Goal: Task Accomplishment & Management: Use online tool/utility

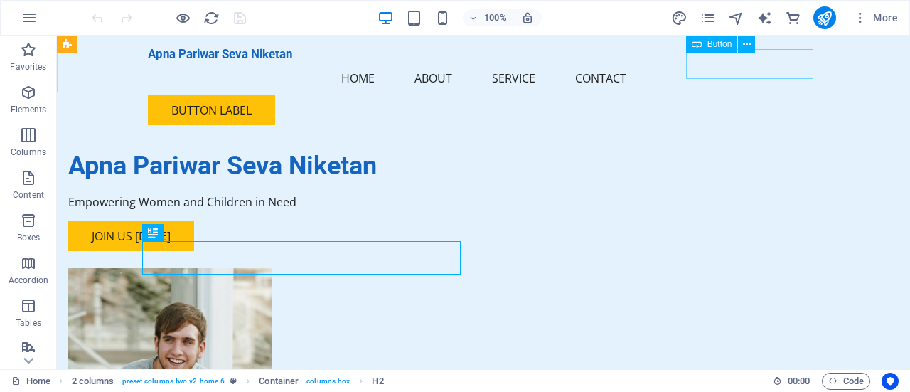
click at [770, 95] on div "Button label" at bounding box center [483, 110] width 671 height 30
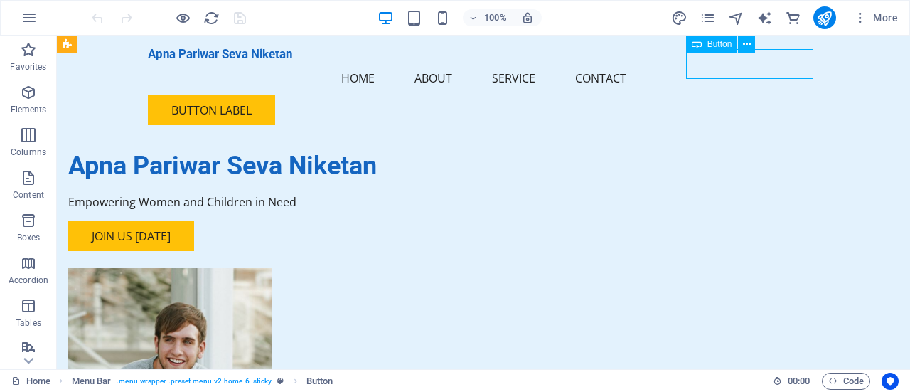
click at [770, 95] on div "Button label" at bounding box center [483, 110] width 671 height 30
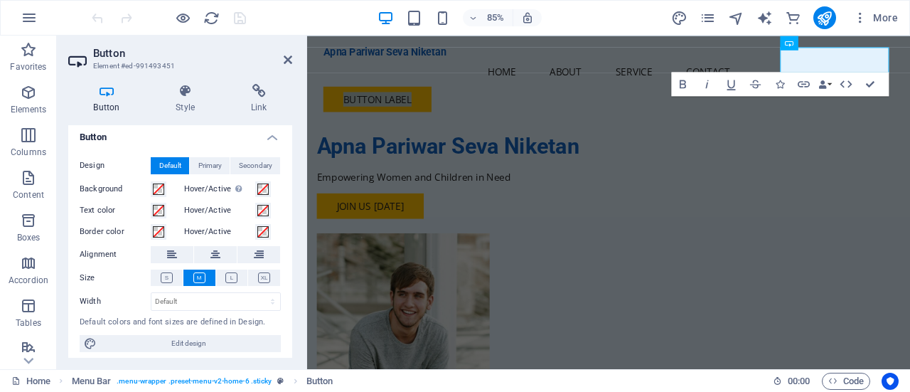
scroll to position [10, 0]
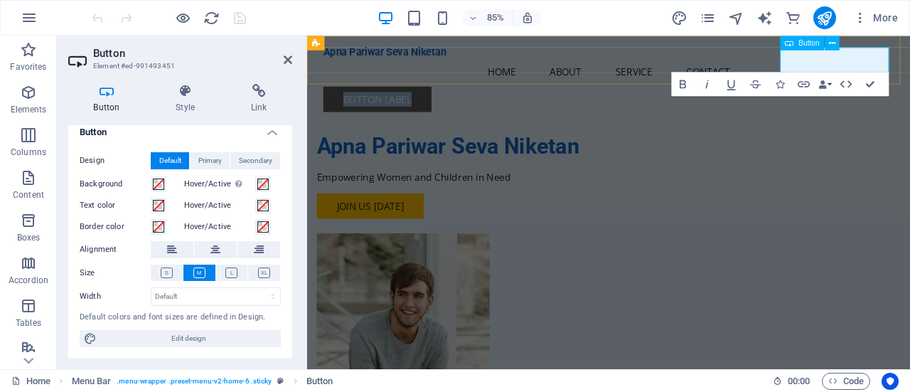
click at [453, 95] on link "Button label" at bounding box center [389, 110] width 127 height 30
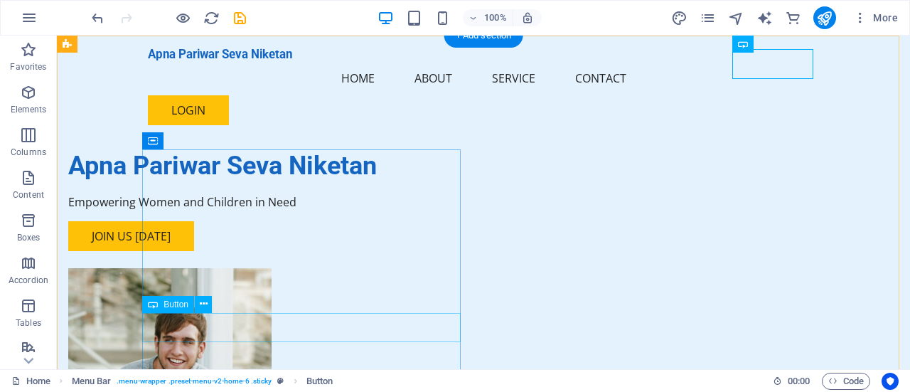
click at [215, 251] on div "Join Us [DATE]" at bounding box center [227, 236] width 318 height 30
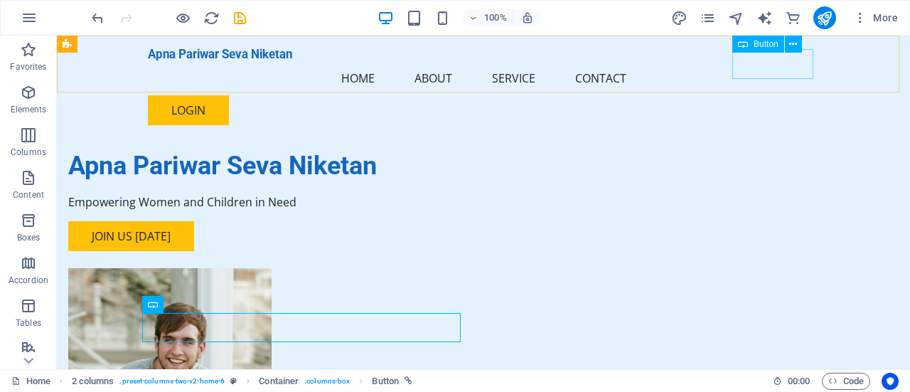
click at [797, 95] on div "LOGIN" at bounding box center [483, 110] width 671 height 30
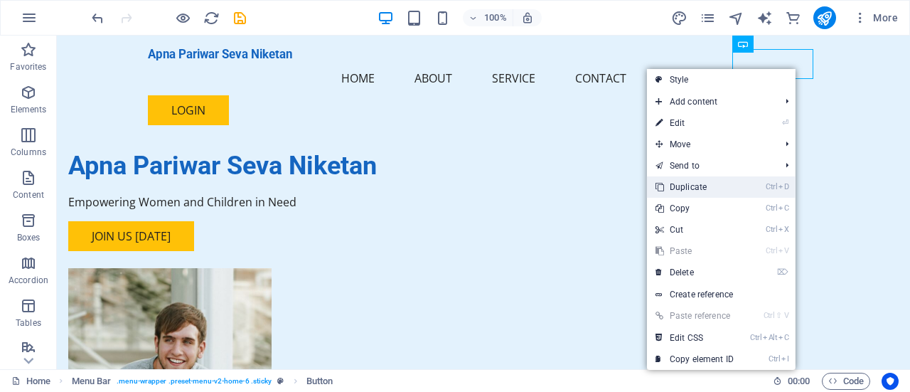
click at [678, 184] on link "Ctrl D Duplicate" at bounding box center [694, 186] width 95 height 21
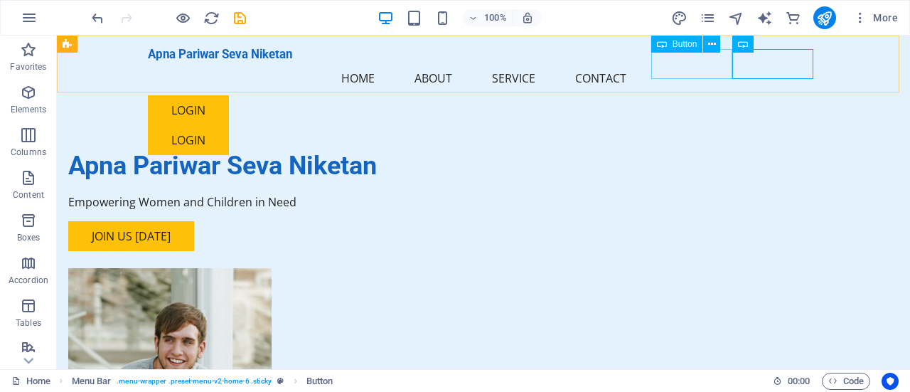
click at [703, 95] on div "LOGIN" at bounding box center [483, 110] width 671 height 30
click at [772, 125] on div "LOGIN" at bounding box center [483, 140] width 671 height 30
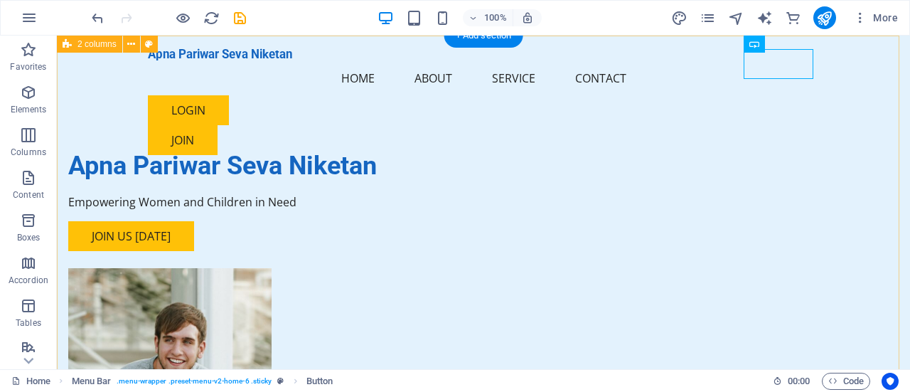
click at [371, 119] on div "Apna Pariwar Seva Niketan Empowering Women and Children in Need Join Us [DATE]" at bounding box center [483, 323] width 853 height 574
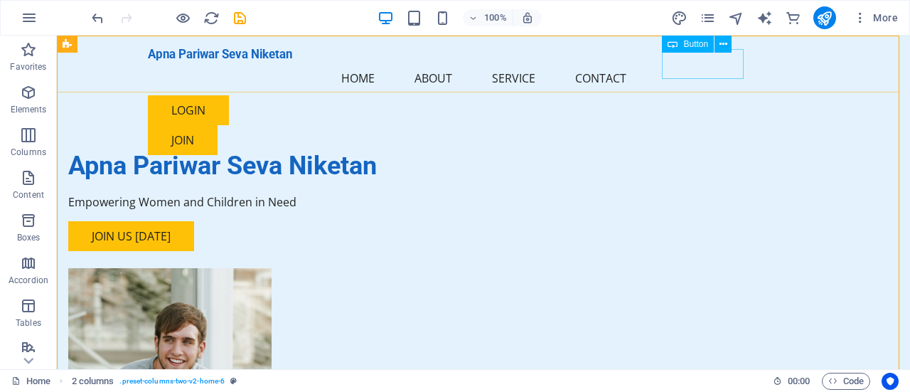
click at [682, 95] on div "LOGIN" at bounding box center [483, 110] width 671 height 30
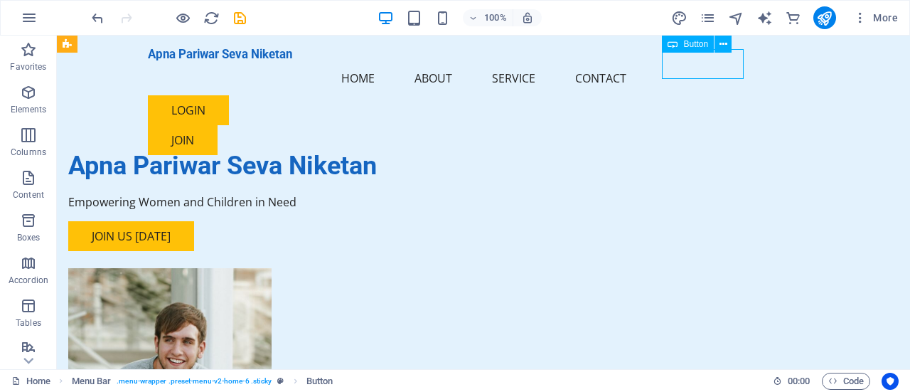
click at [682, 95] on div "LOGIN" at bounding box center [483, 110] width 671 height 30
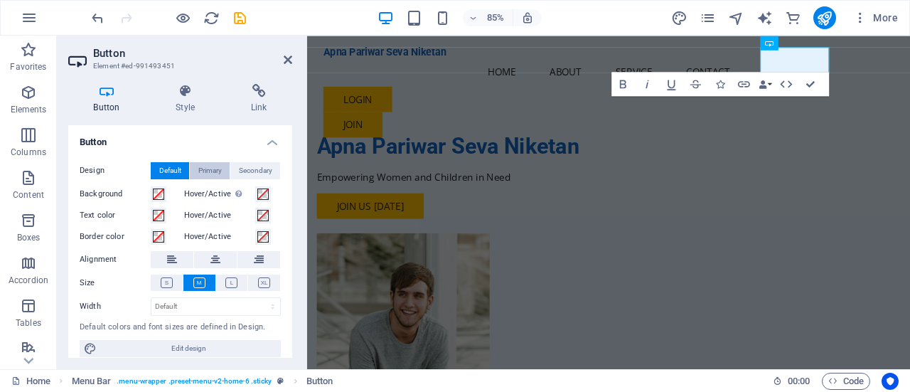
click at [211, 170] on span "Primary" at bounding box center [209, 170] width 23 height 17
click at [173, 170] on span "Default" at bounding box center [170, 170] width 22 height 17
click at [100, 90] on icon at bounding box center [106, 91] width 77 height 14
click at [180, 97] on icon at bounding box center [186, 91] width 70 height 14
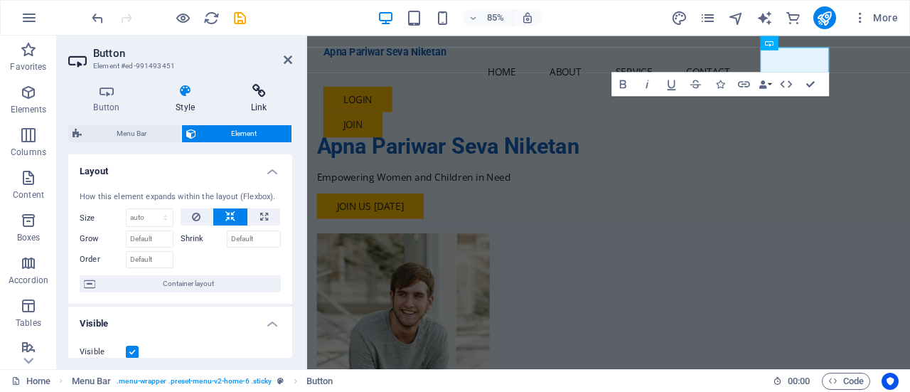
click at [254, 92] on icon at bounding box center [258, 91] width 67 height 14
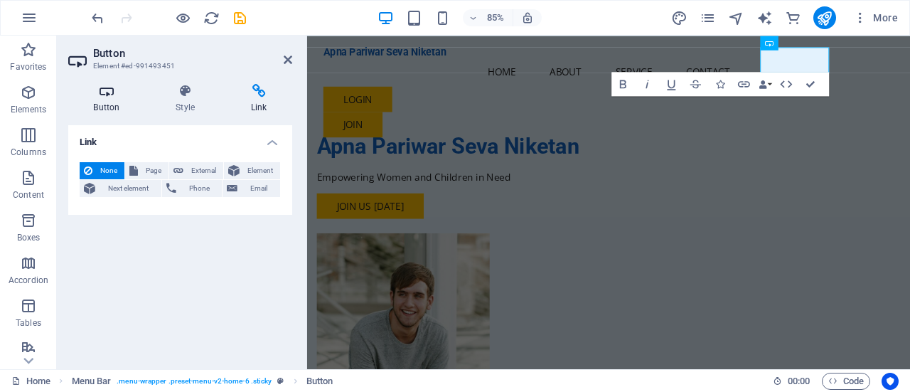
click at [105, 102] on h4 "Button" at bounding box center [109, 99] width 82 height 30
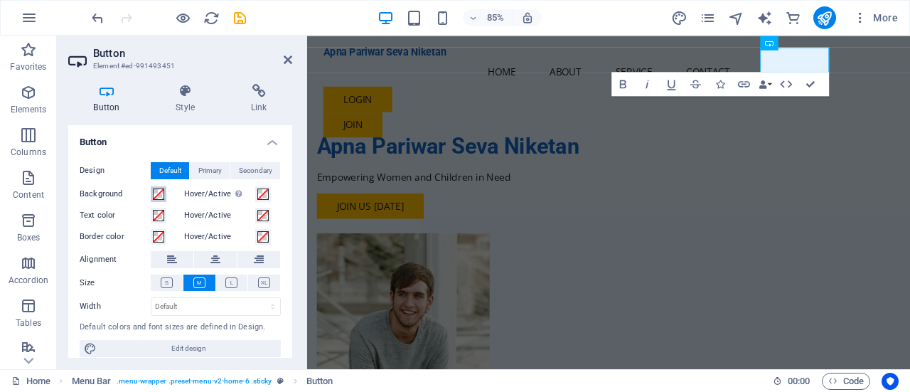
click at [159, 196] on span at bounding box center [158, 193] width 11 height 11
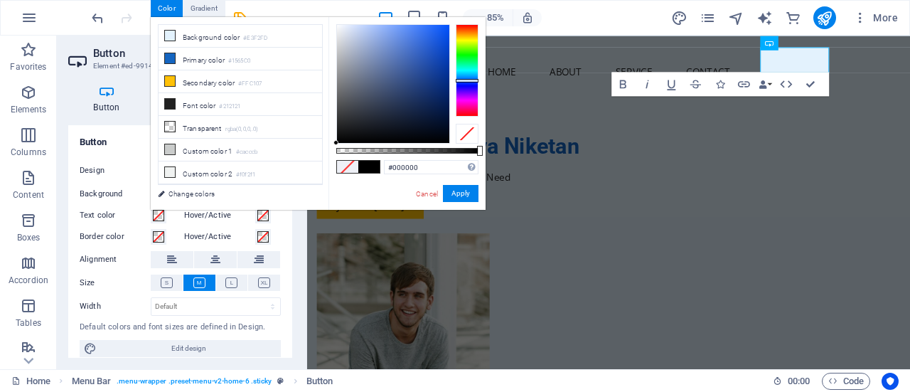
click at [471, 80] on div at bounding box center [467, 70] width 23 height 92
click at [466, 86] on div at bounding box center [467, 70] width 23 height 92
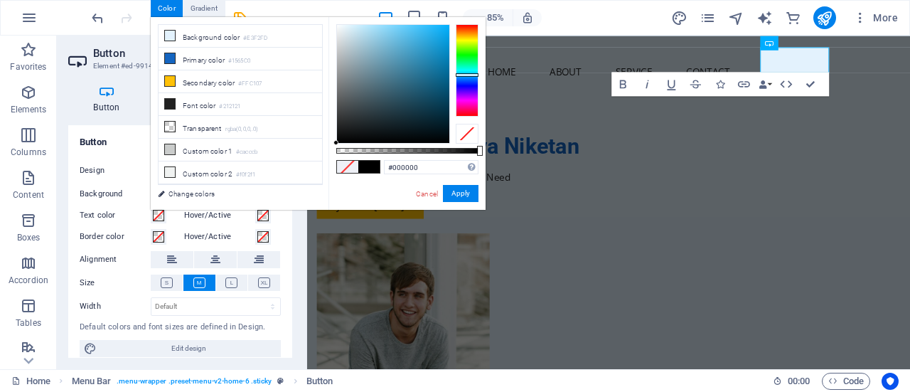
click at [469, 75] on div at bounding box center [467, 70] width 23 height 92
click at [427, 39] on div at bounding box center [393, 84] width 112 height 118
click at [455, 184] on div "#2ba8df Supported formats #0852ed rgb(8, 82, 237) rgba(8, 82, 237, 90%) hsv(221…" at bounding box center [406, 216] width 157 height 399
click at [456, 195] on button "Apply" at bounding box center [461, 193] width 36 height 17
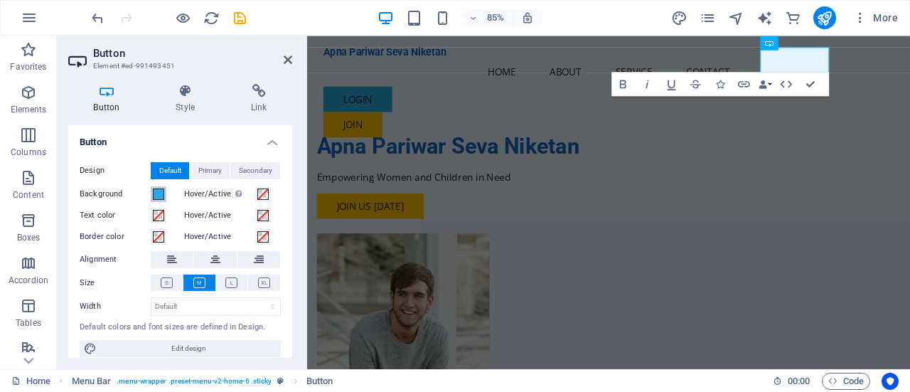
click at [161, 194] on span at bounding box center [158, 193] width 11 height 11
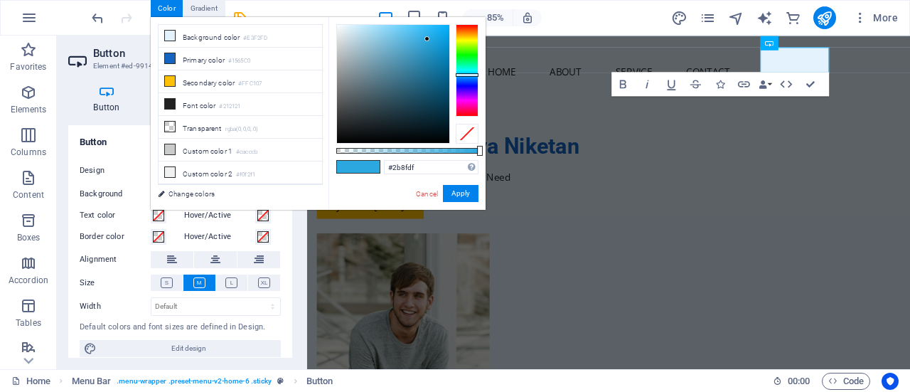
click at [463, 77] on div at bounding box center [467, 70] width 23 height 92
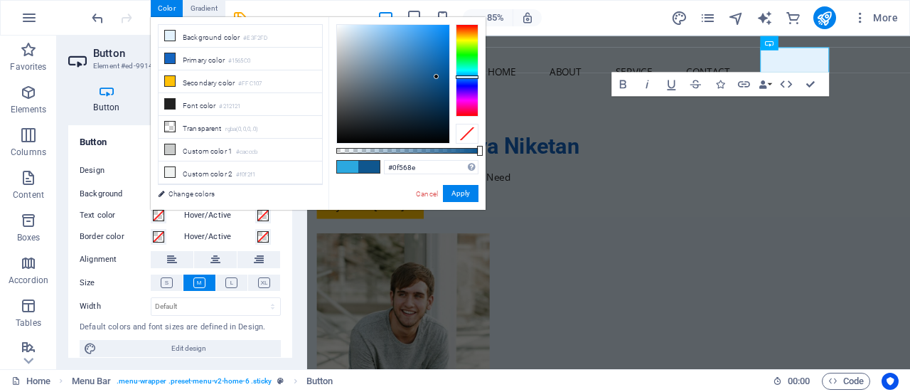
type input "#0f558c"
drag, startPoint x: 427, startPoint y: 38, endPoint x: 436, endPoint y: 77, distance: 40.9
click at [436, 77] on div at bounding box center [436, 77] width 5 height 5
click at [461, 194] on button "Apply" at bounding box center [461, 193] width 36 height 17
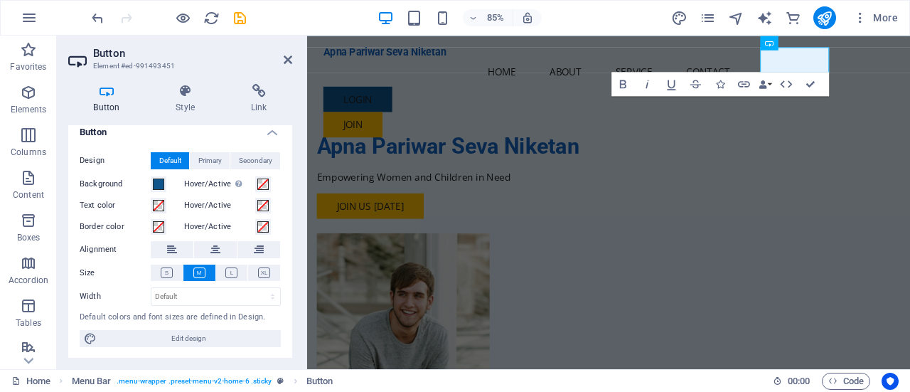
scroll to position [0, 0]
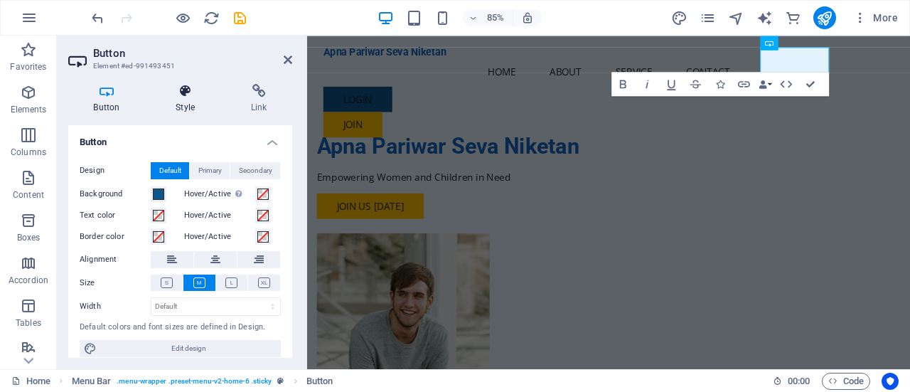
click at [192, 100] on h4 "Style" at bounding box center [188, 99] width 75 height 30
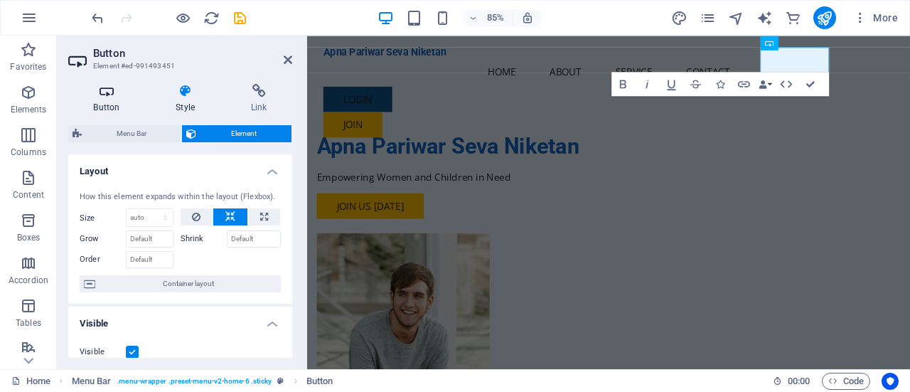
click at [109, 104] on h4 "Button" at bounding box center [109, 99] width 82 height 30
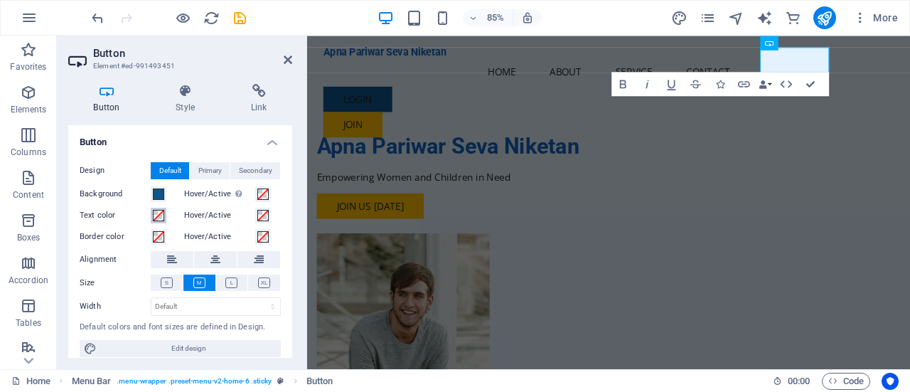
click at [160, 218] on span at bounding box center [158, 215] width 11 height 11
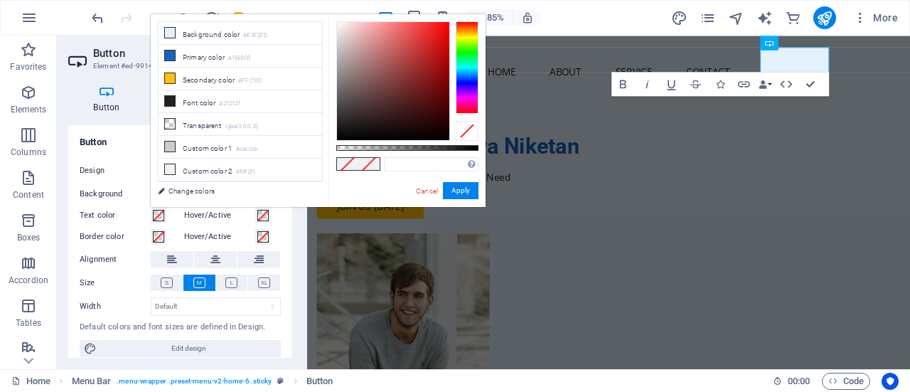
type input "#fbf6f6"
click at [338, 23] on div at bounding box center [393, 81] width 112 height 118
click at [456, 195] on button "Apply" at bounding box center [461, 190] width 36 height 17
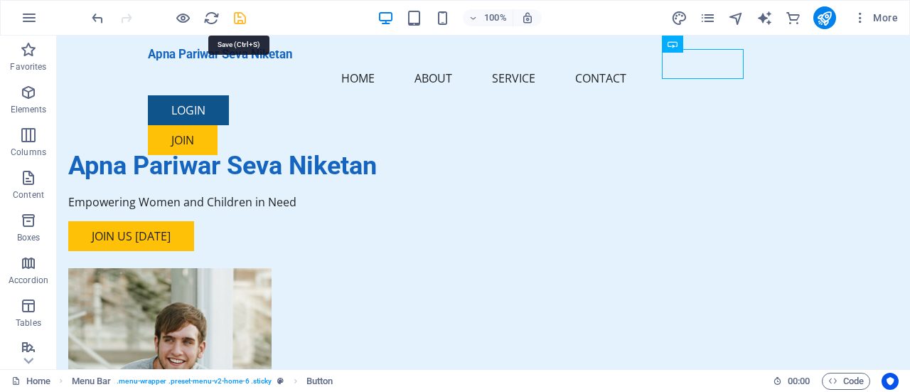
click at [233, 21] on icon "save" at bounding box center [240, 18] width 16 height 16
checkbox input "false"
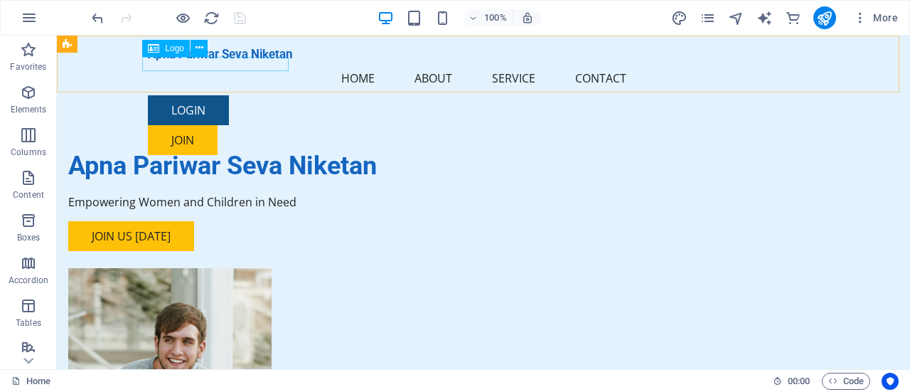
click at [251, 61] on div "Apna Pariwar Seva Niketan" at bounding box center [483, 54] width 671 height 14
select select "px"
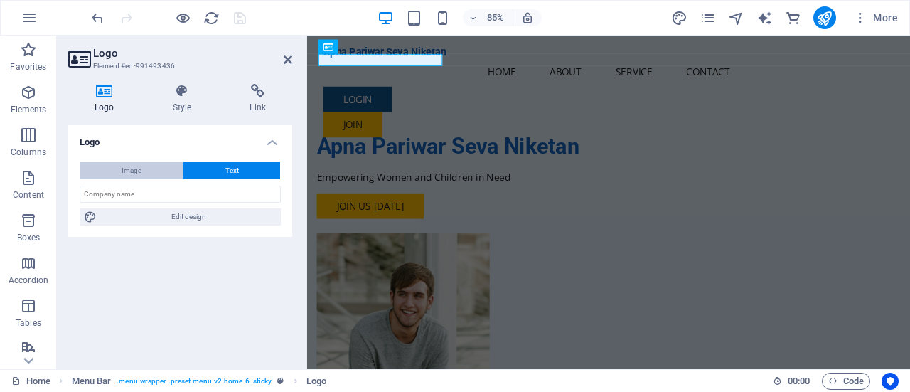
click at [160, 167] on button "Image" at bounding box center [131, 170] width 103 height 17
select select "DISABLED_OPTION_VALUE"
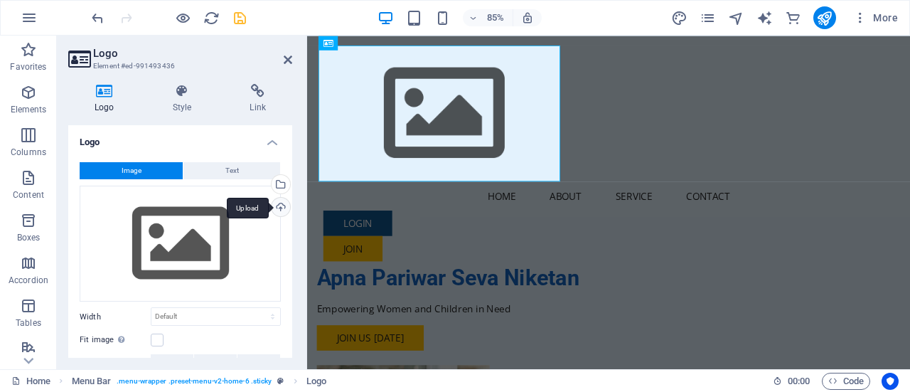
click at [281, 206] on div "Upload" at bounding box center [279, 208] width 21 height 21
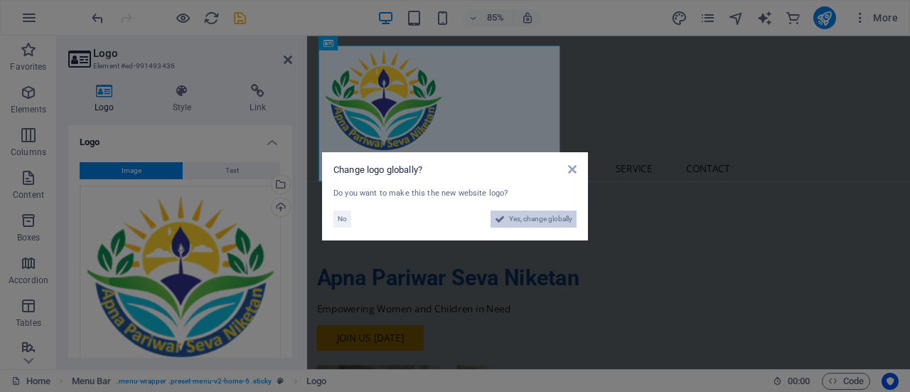
click at [514, 220] on span "Yes, change globally" at bounding box center [540, 218] width 63 height 17
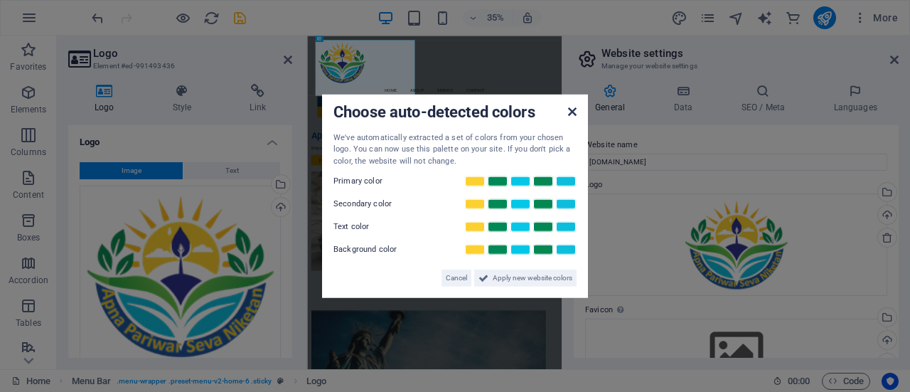
click at [569, 109] on icon at bounding box center [572, 110] width 9 height 11
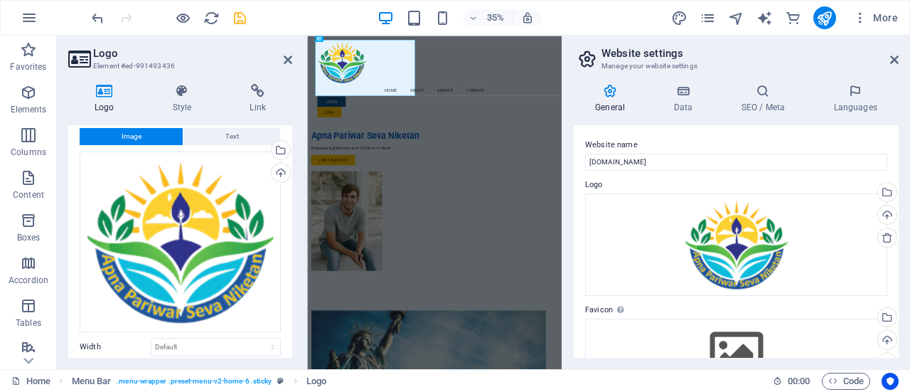
scroll to position [26, 0]
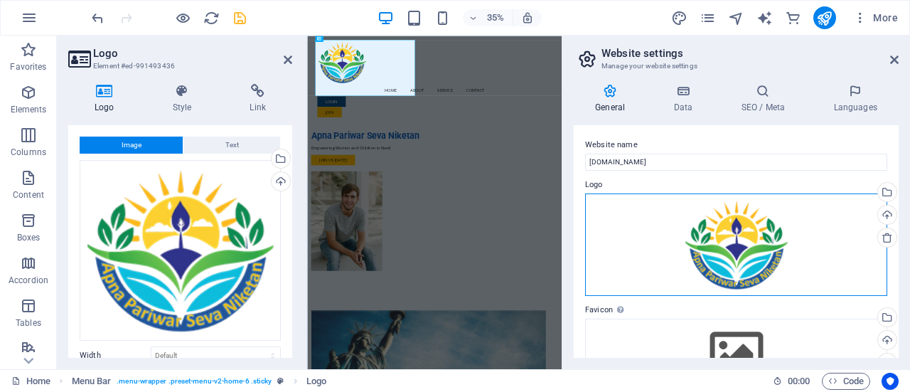
click at [722, 227] on div "Drag files here, click to choose files or select files from Files or our free s…" at bounding box center [736, 244] width 302 height 102
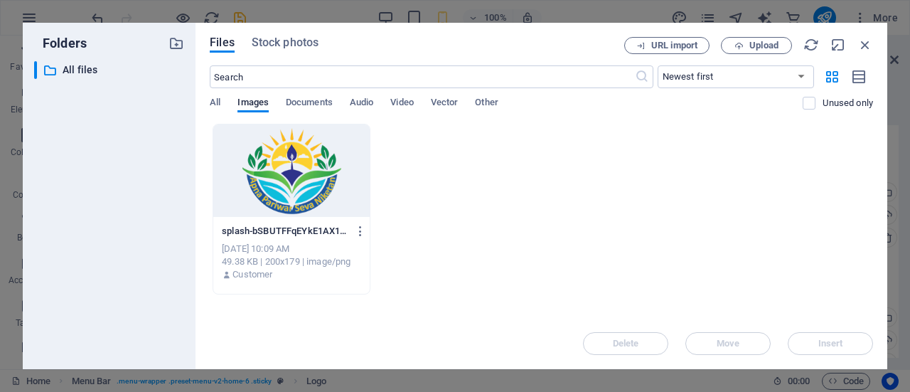
click at [303, 164] on div at bounding box center [291, 170] width 156 height 92
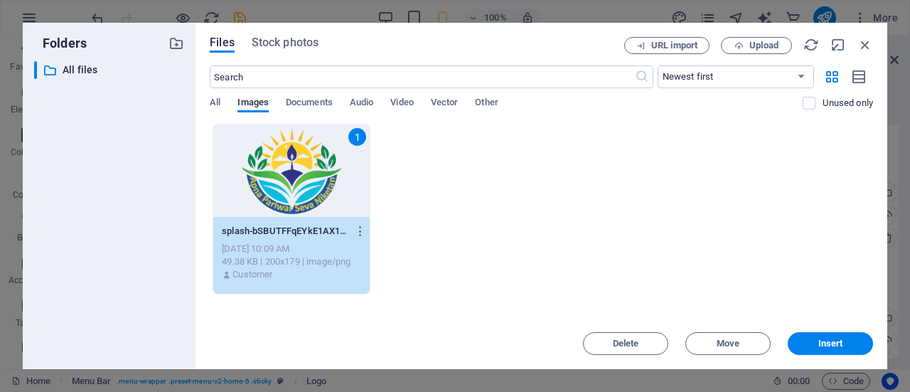
click at [303, 164] on div "1" at bounding box center [291, 170] width 156 height 92
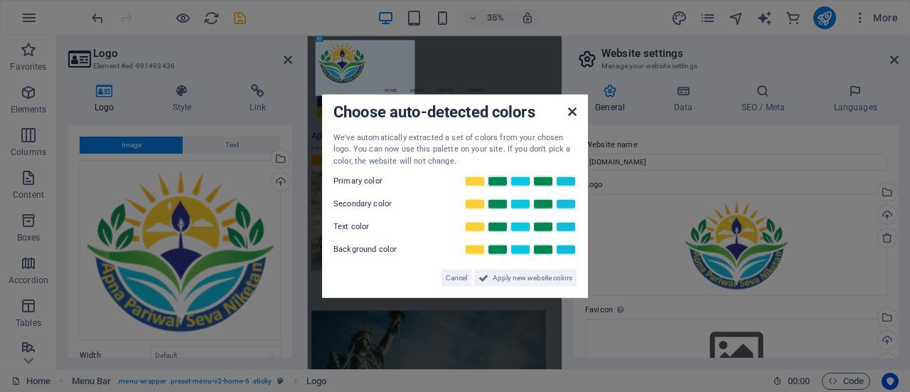
click at [571, 110] on icon at bounding box center [572, 110] width 9 height 11
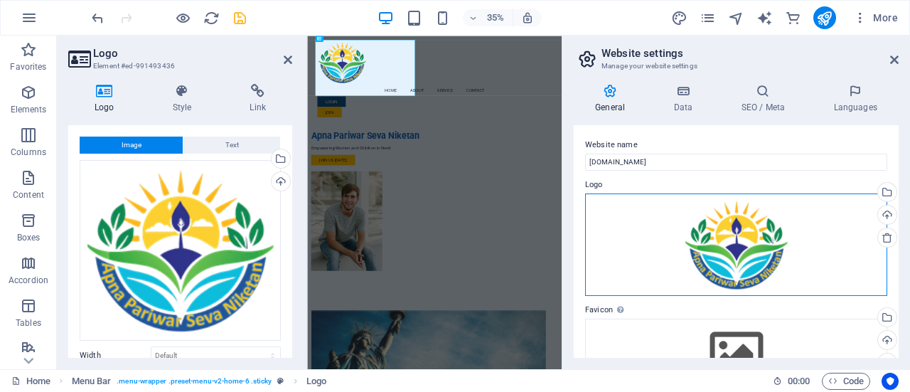
click at [729, 221] on div "Drag files here, click to choose files or select files from Files or our free s…" at bounding box center [736, 244] width 302 height 102
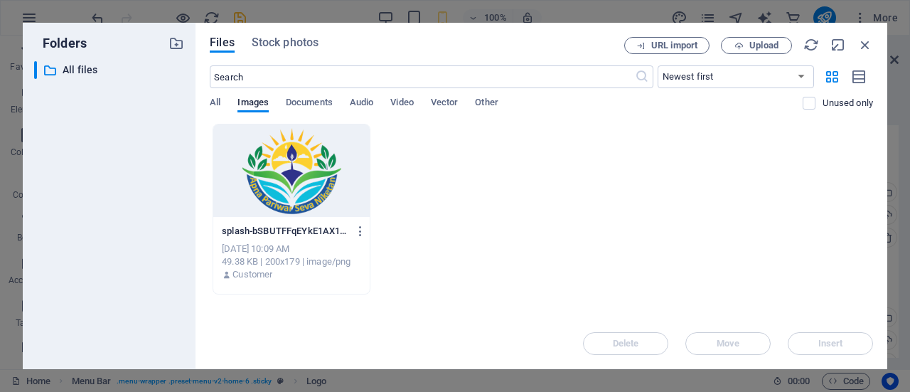
click at [329, 171] on div at bounding box center [291, 170] width 156 height 92
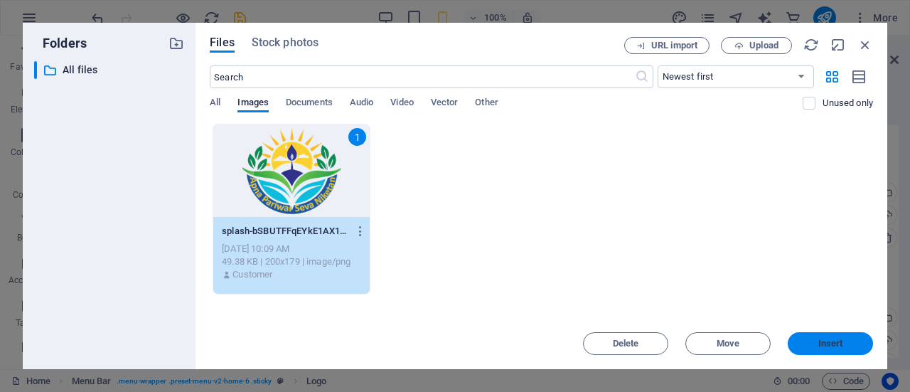
click at [815, 339] on span "Insert" at bounding box center [830, 343] width 74 height 9
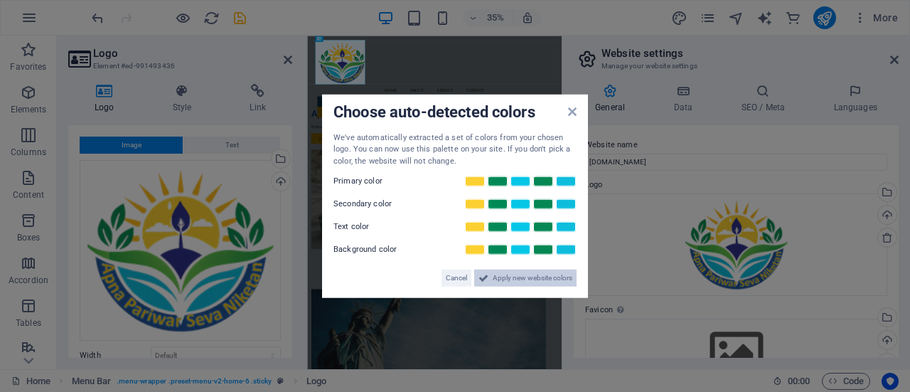
click at [512, 277] on span "Apply new website colors" at bounding box center [533, 277] width 80 height 17
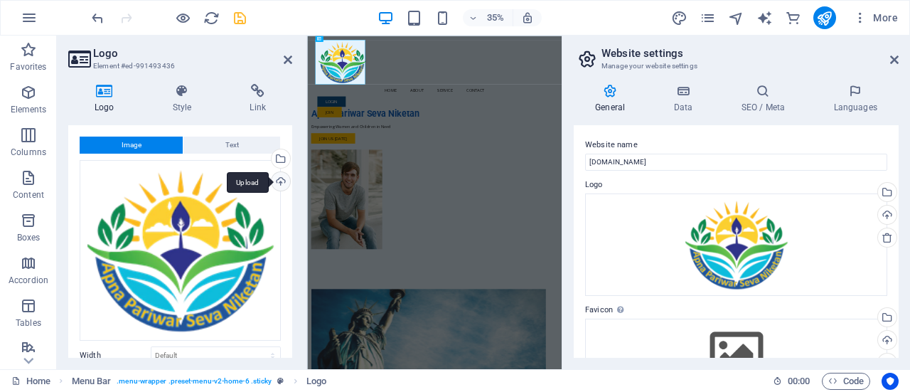
click at [276, 181] on div "Upload" at bounding box center [279, 182] width 21 height 21
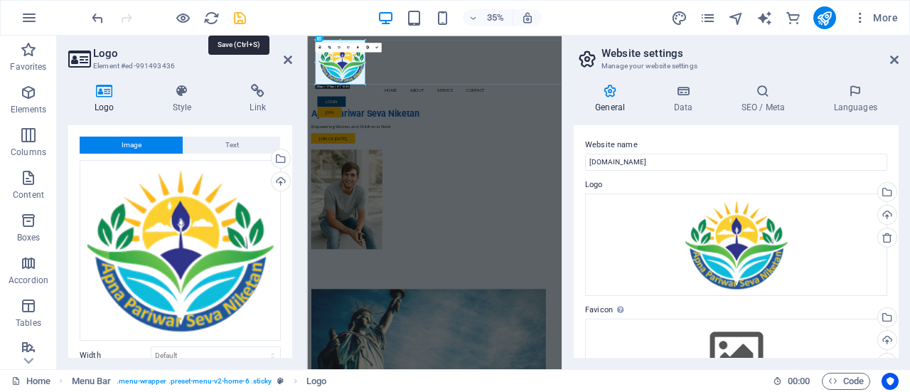
click at [242, 22] on icon "save" at bounding box center [240, 18] width 16 height 16
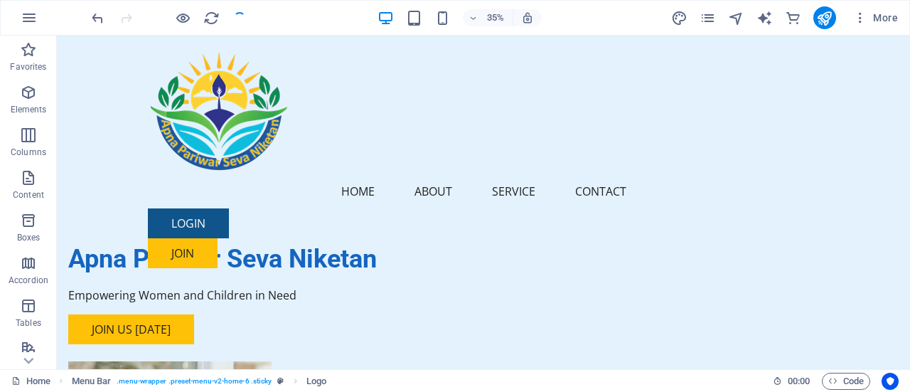
checkbox input "false"
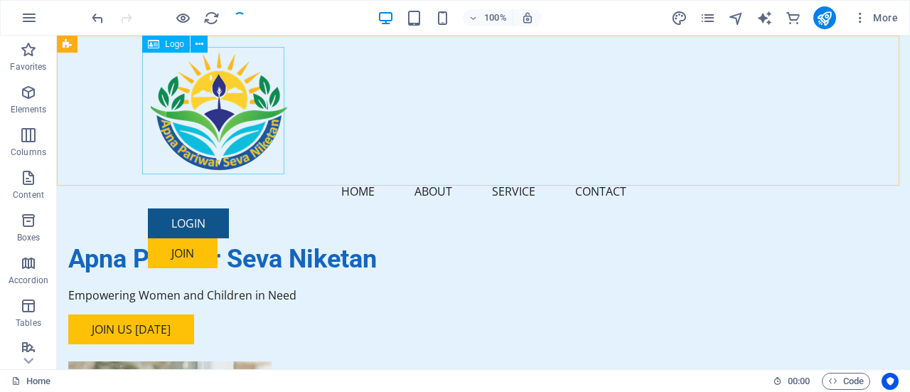
click at [240, 102] on div at bounding box center [483, 110] width 671 height 127
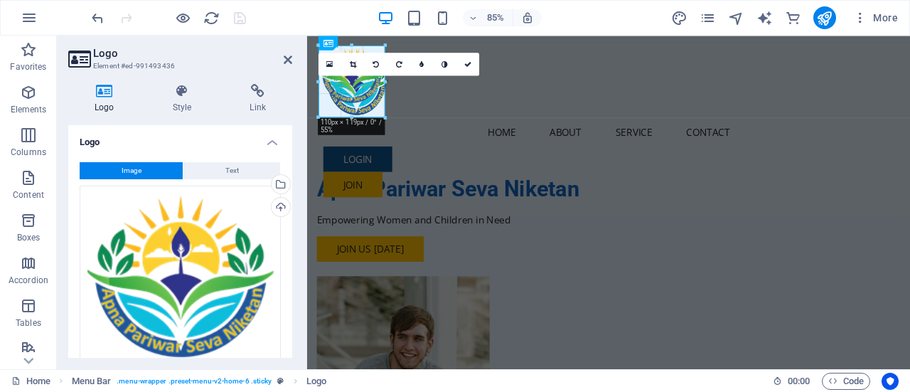
drag, startPoint x: 439, startPoint y: 153, endPoint x: 371, endPoint y: 31, distance: 139.4
type input "110"
select select "px"
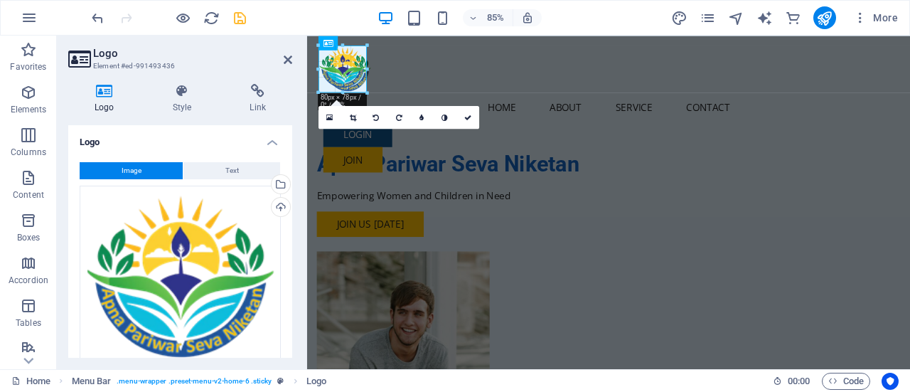
drag, startPoint x: 385, startPoint y: 104, endPoint x: 360, endPoint y: 33, distance: 74.9
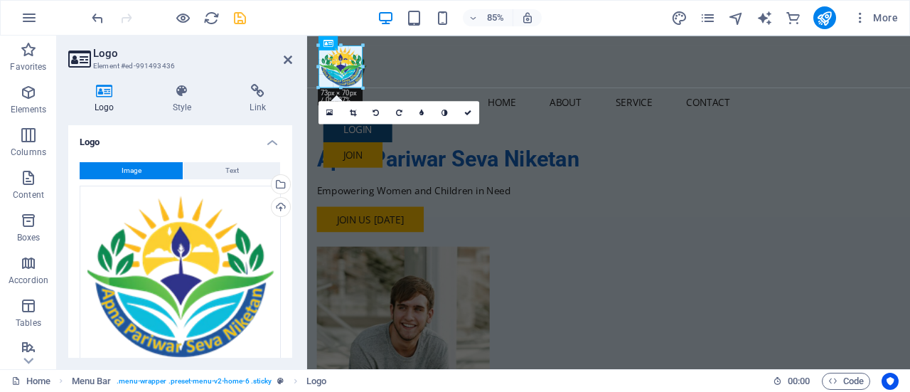
drag, startPoint x: 365, startPoint y: 89, endPoint x: 356, endPoint y: 60, distance: 29.9
type input "73"
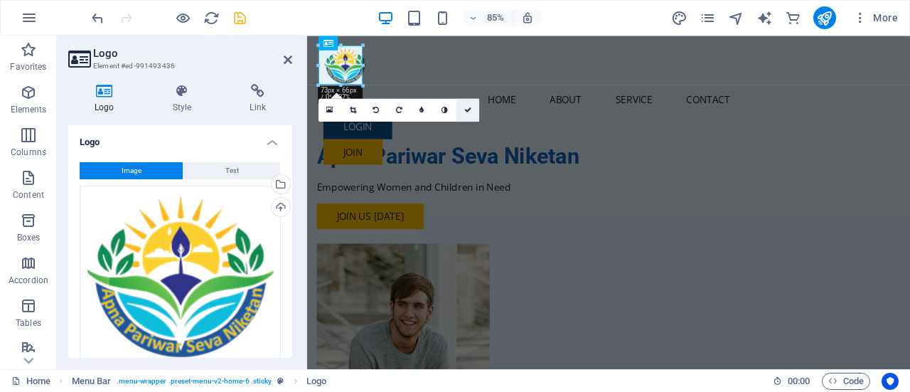
click at [465, 110] on icon at bounding box center [467, 109] width 7 height 7
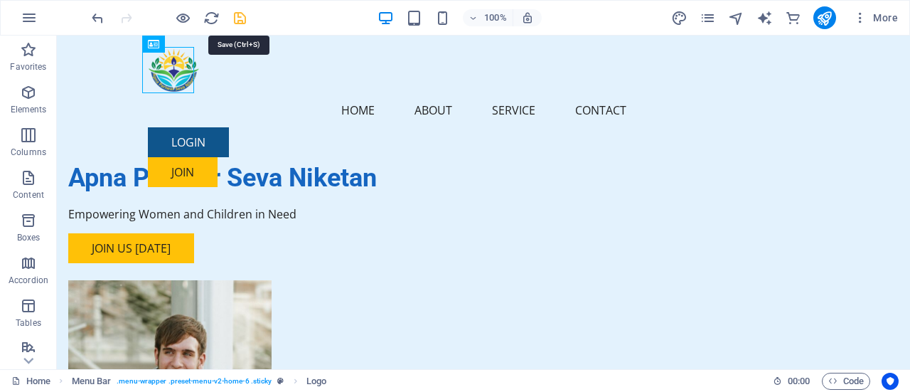
click at [241, 21] on icon "save" at bounding box center [240, 18] width 16 height 16
checkbox input "false"
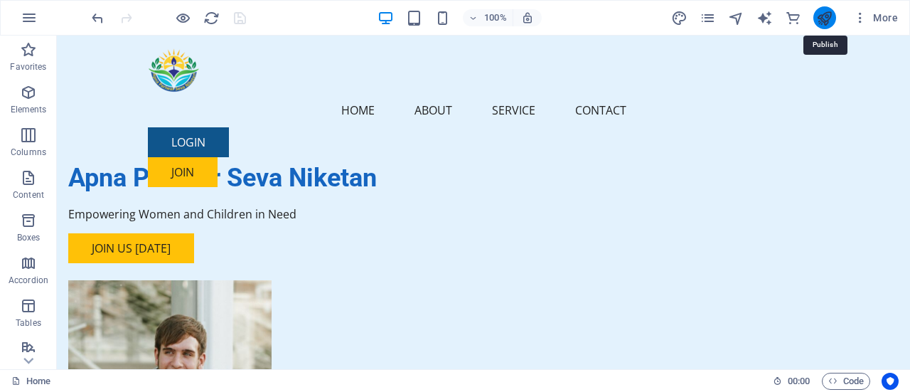
click at [825, 18] on icon "publish" at bounding box center [824, 18] width 16 height 16
